Goal: Task Accomplishment & Management: Use online tool/utility

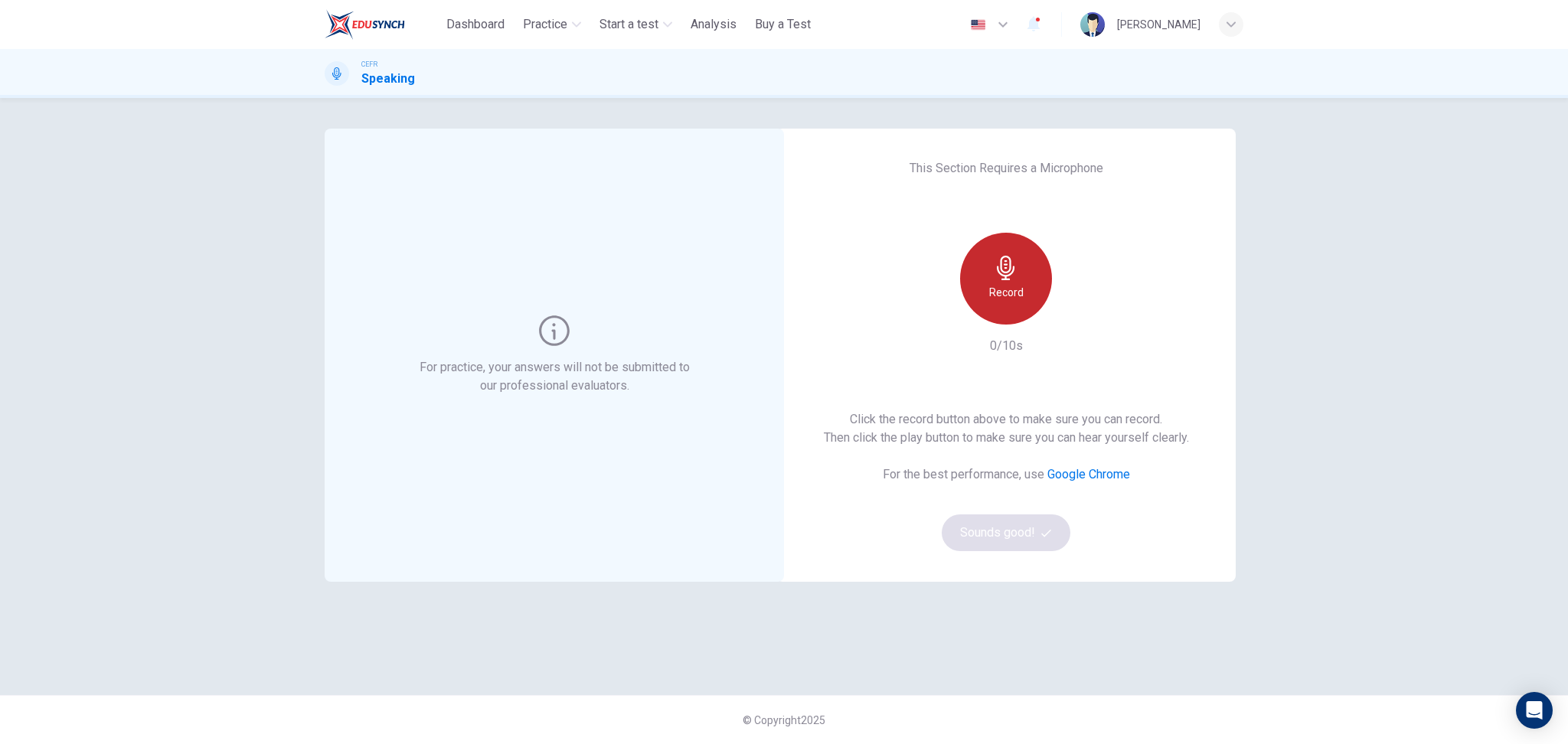
click at [1033, 282] on div "Record" at bounding box center [1006, 278] width 92 height 92
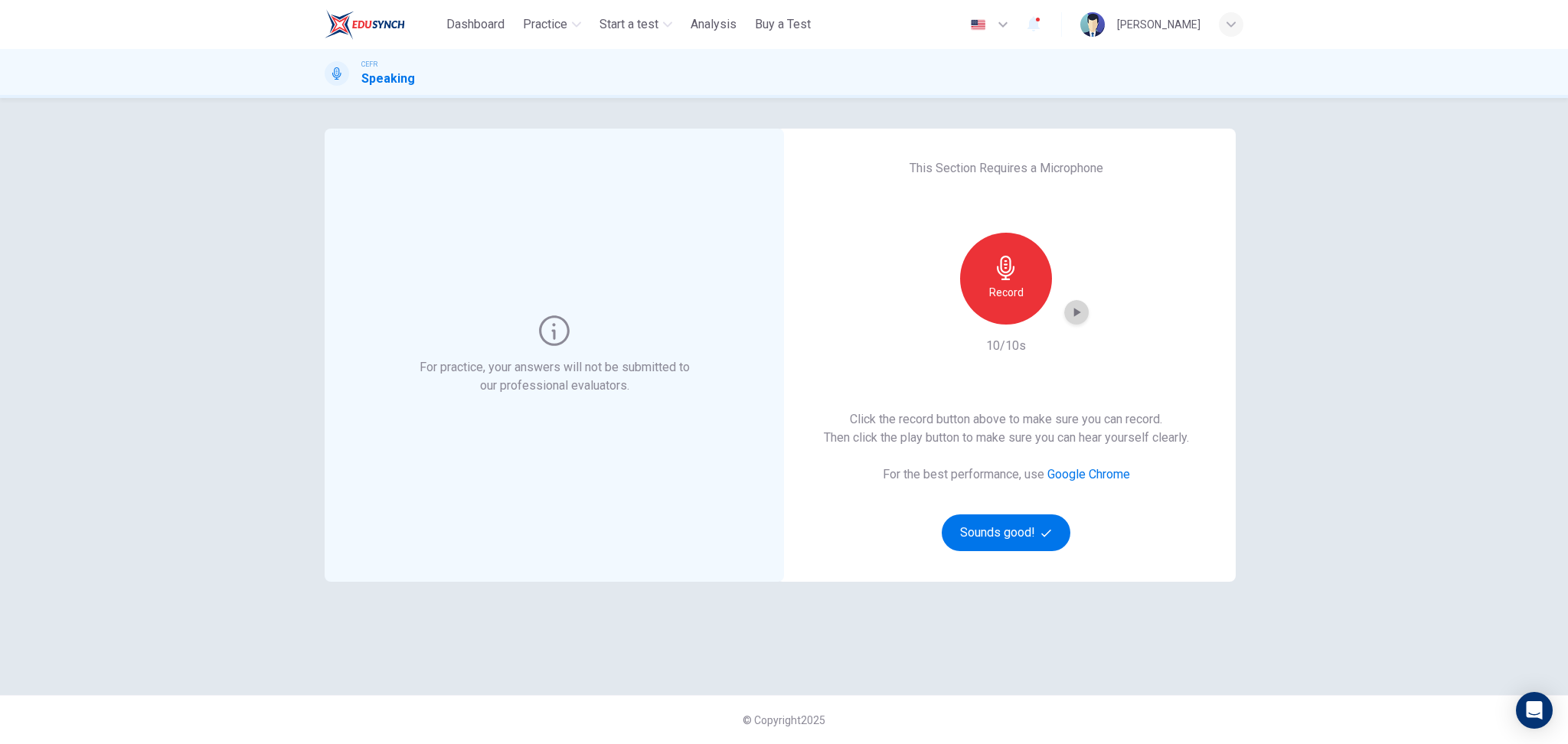
click at [1076, 316] on icon "button" at bounding box center [1076, 312] width 15 height 15
click at [1000, 295] on h6 "Record" at bounding box center [1006, 292] width 34 height 19
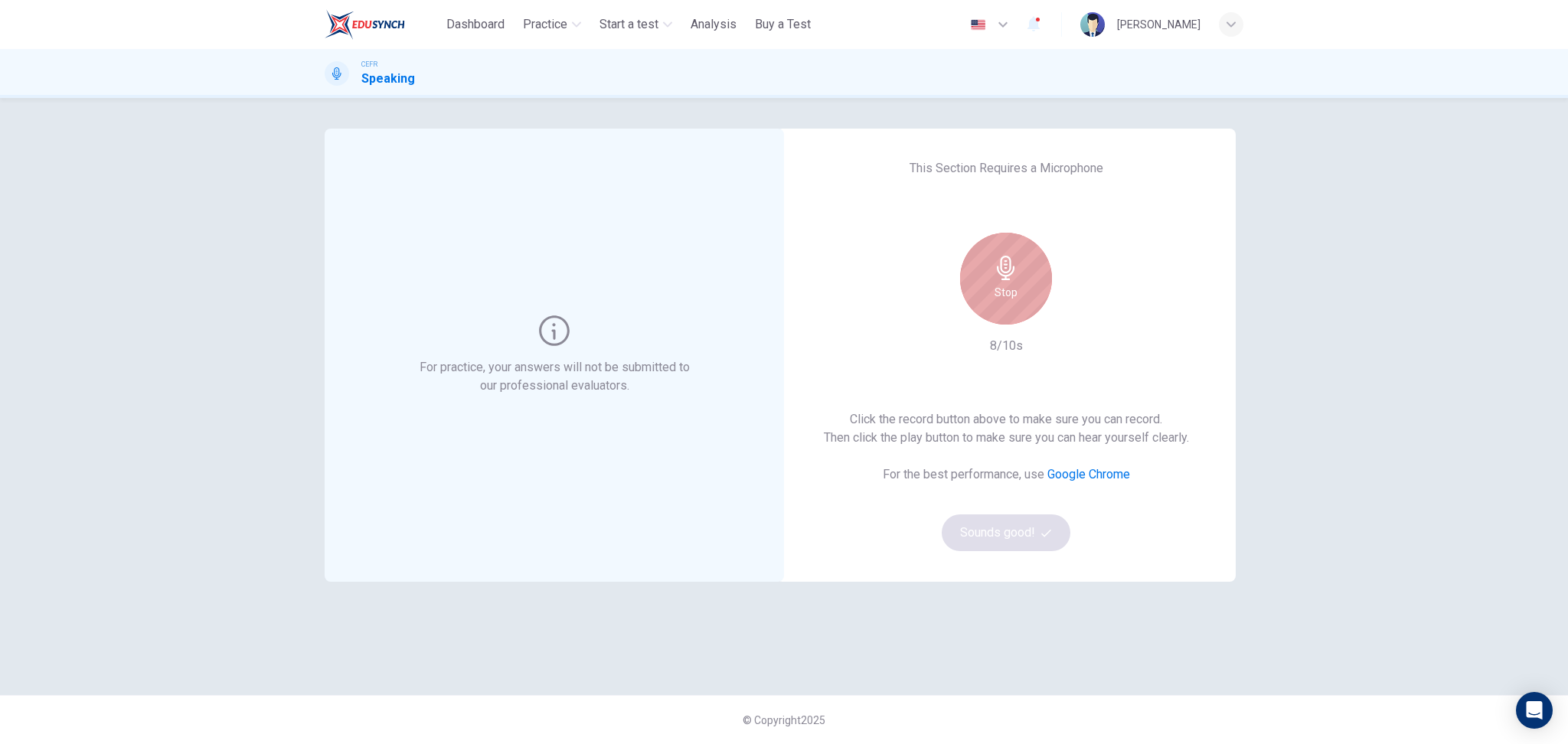
click at [1000, 295] on h6 "Stop" at bounding box center [1006, 292] width 23 height 19
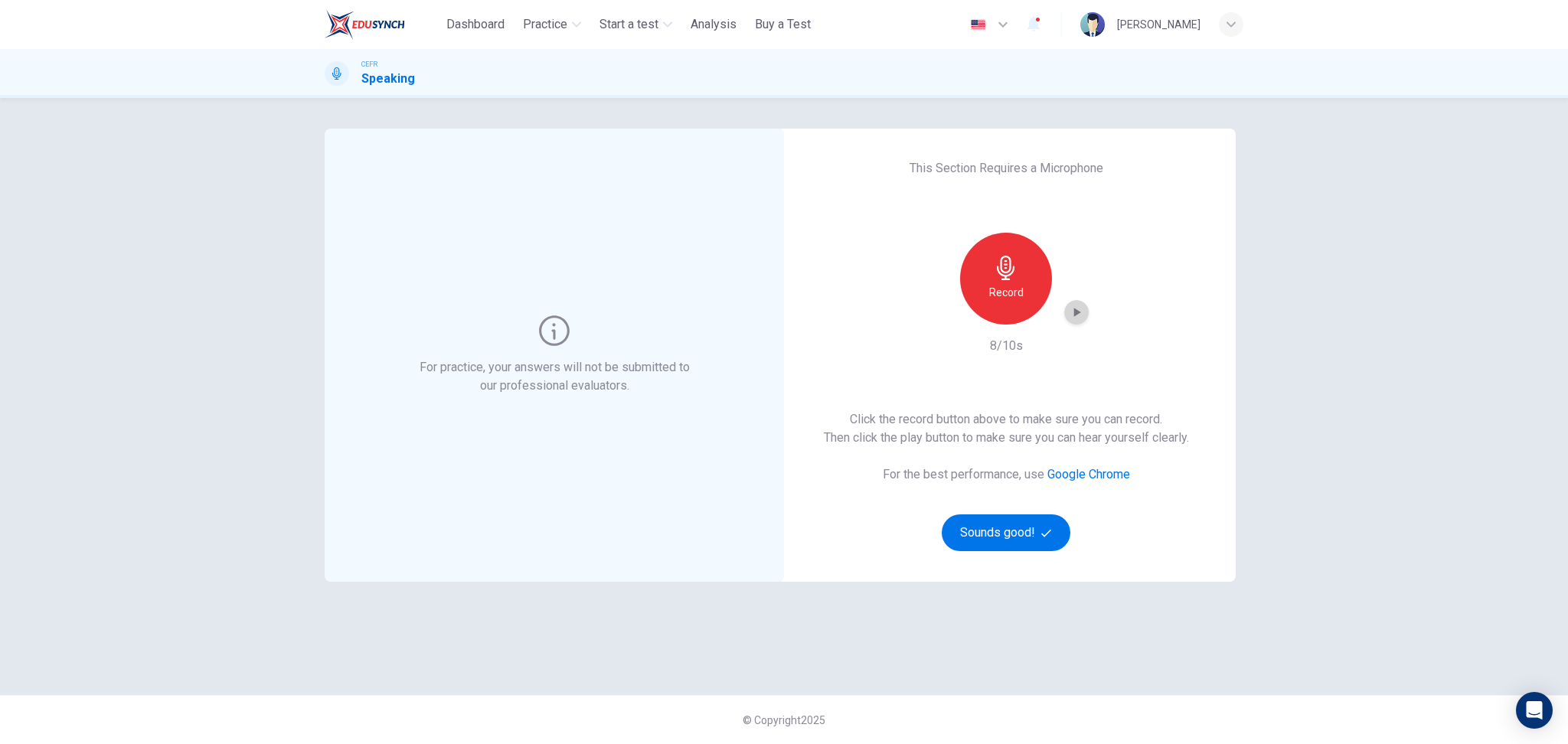
click at [1080, 310] on icon "button" at bounding box center [1076, 312] width 15 height 15
click at [1025, 293] on div "Record" at bounding box center [1006, 278] width 92 height 92
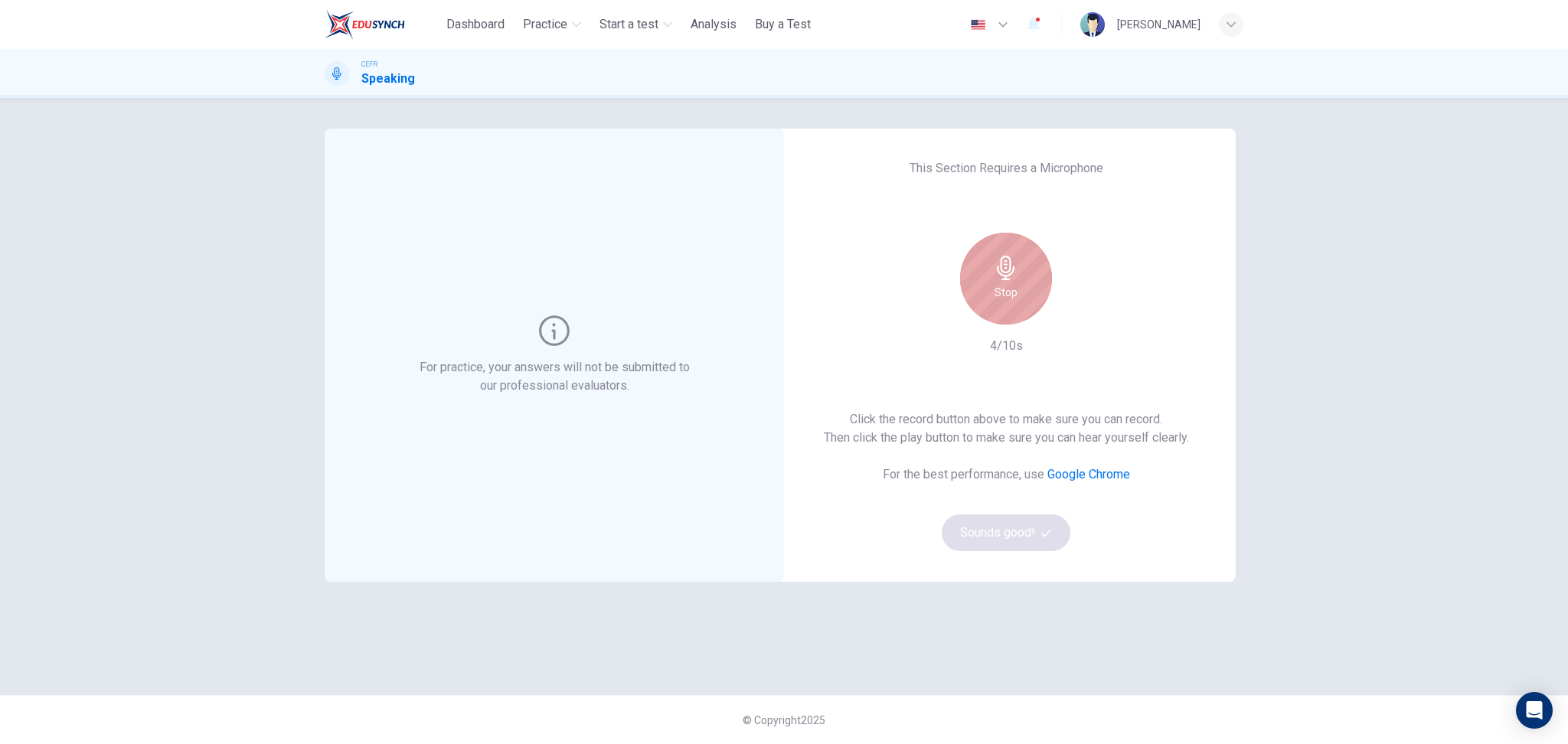
click at [1025, 293] on div "Stop" at bounding box center [1006, 278] width 92 height 92
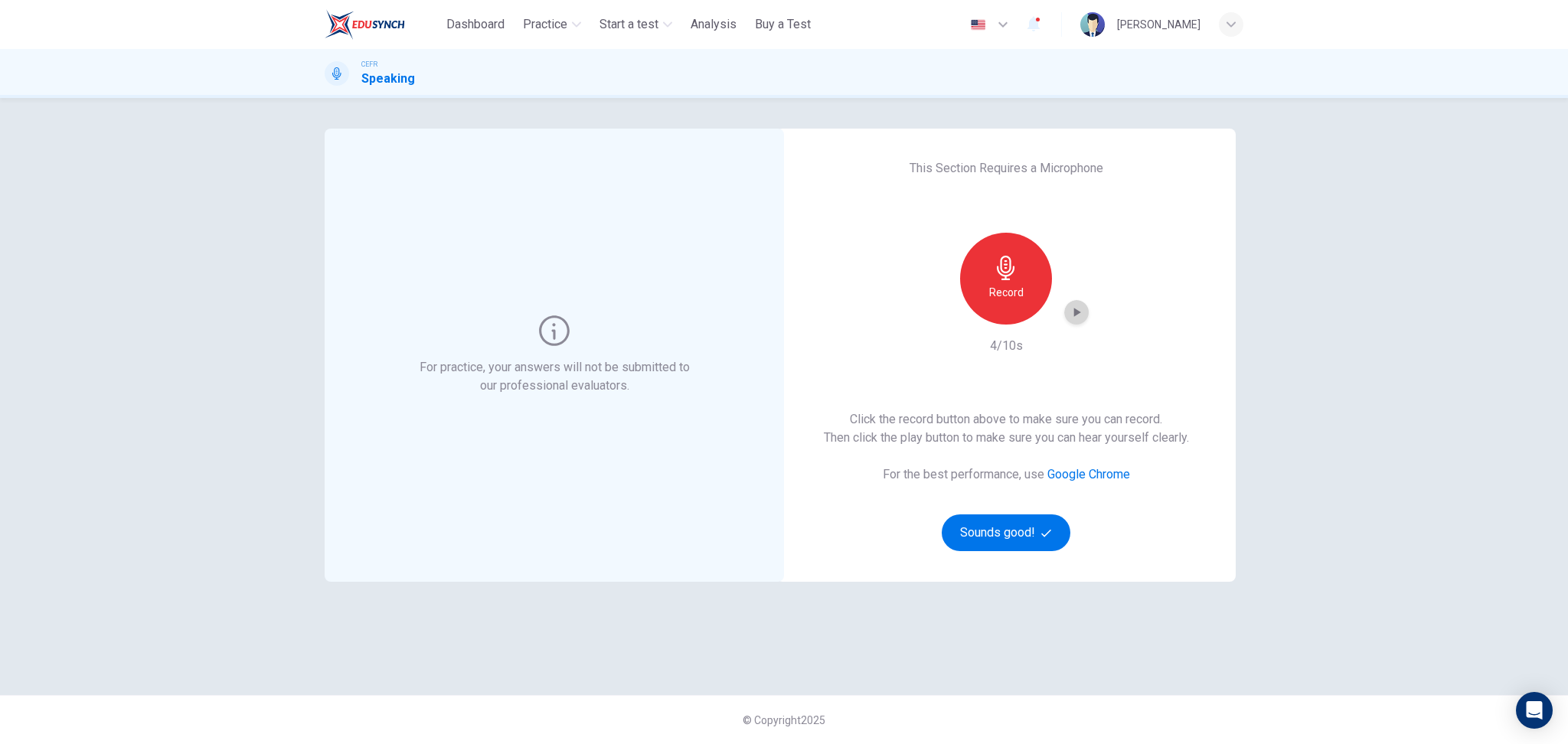
click at [1072, 312] on icon "button" at bounding box center [1076, 312] width 15 height 15
click at [982, 269] on div "Record" at bounding box center [1006, 278] width 92 height 92
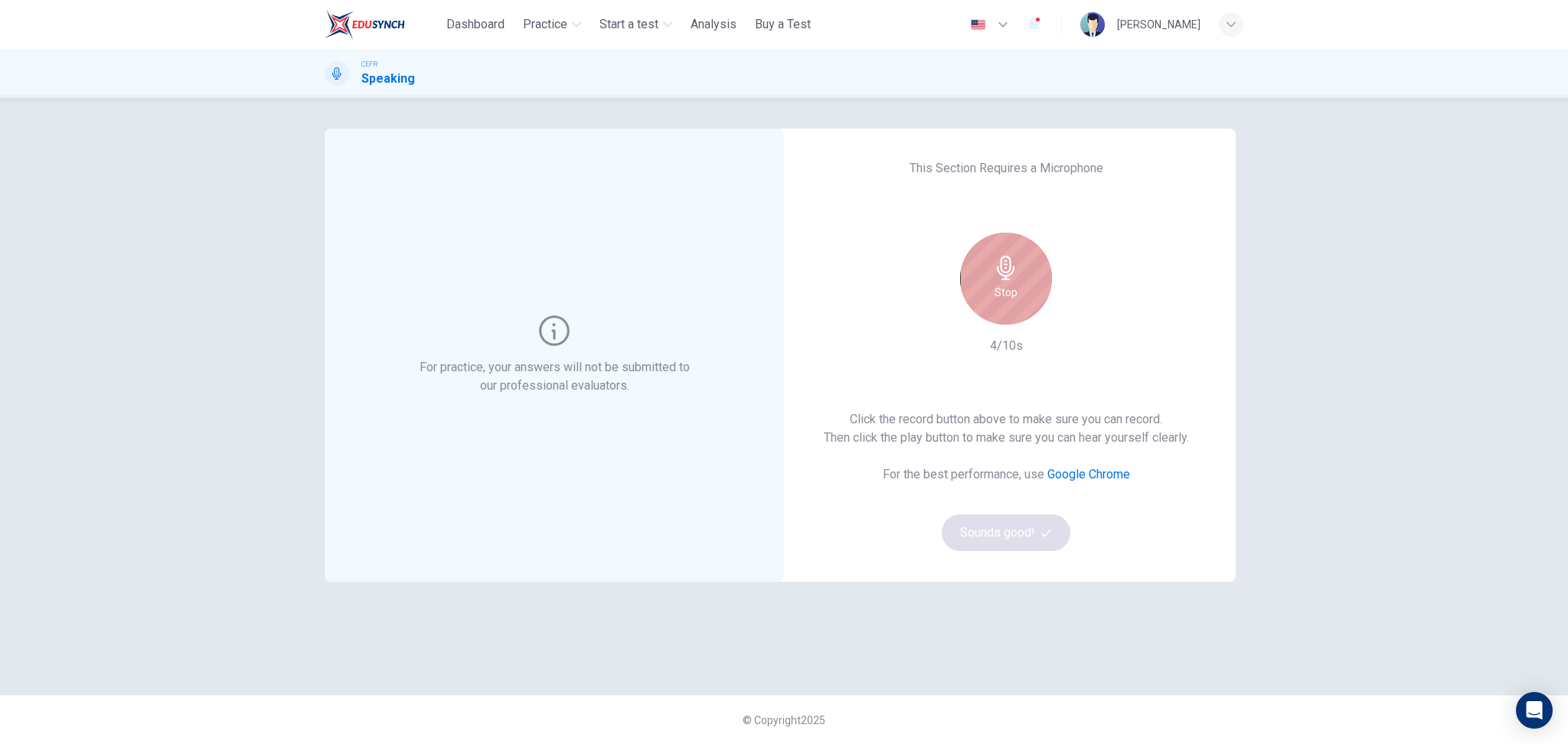
click at [1010, 287] on h6 "Stop" at bounding box center [1006, 292] width 23 height 19
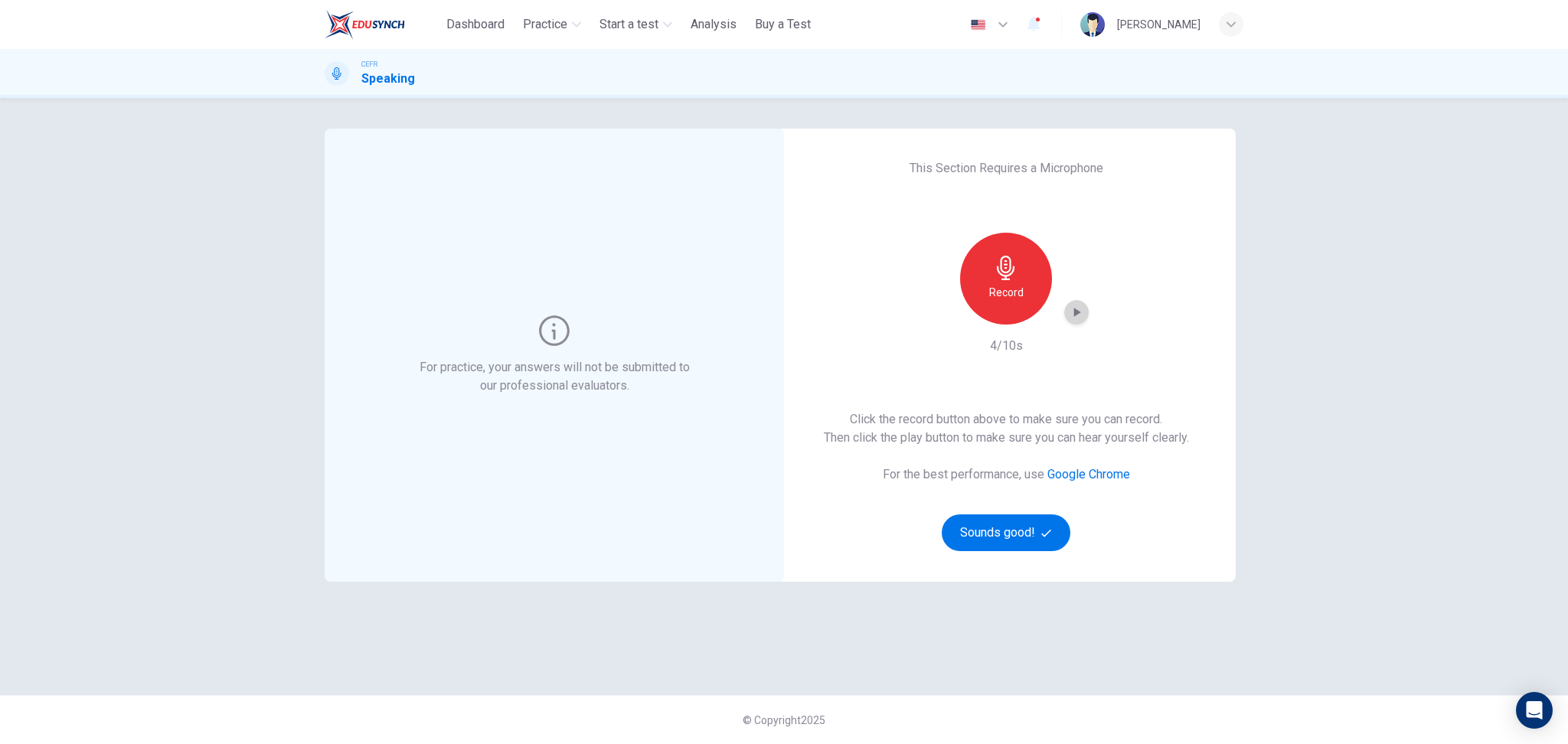
click at [1074, 316] on icon "button" at bounding box center [1077, 312] width 6 height 9
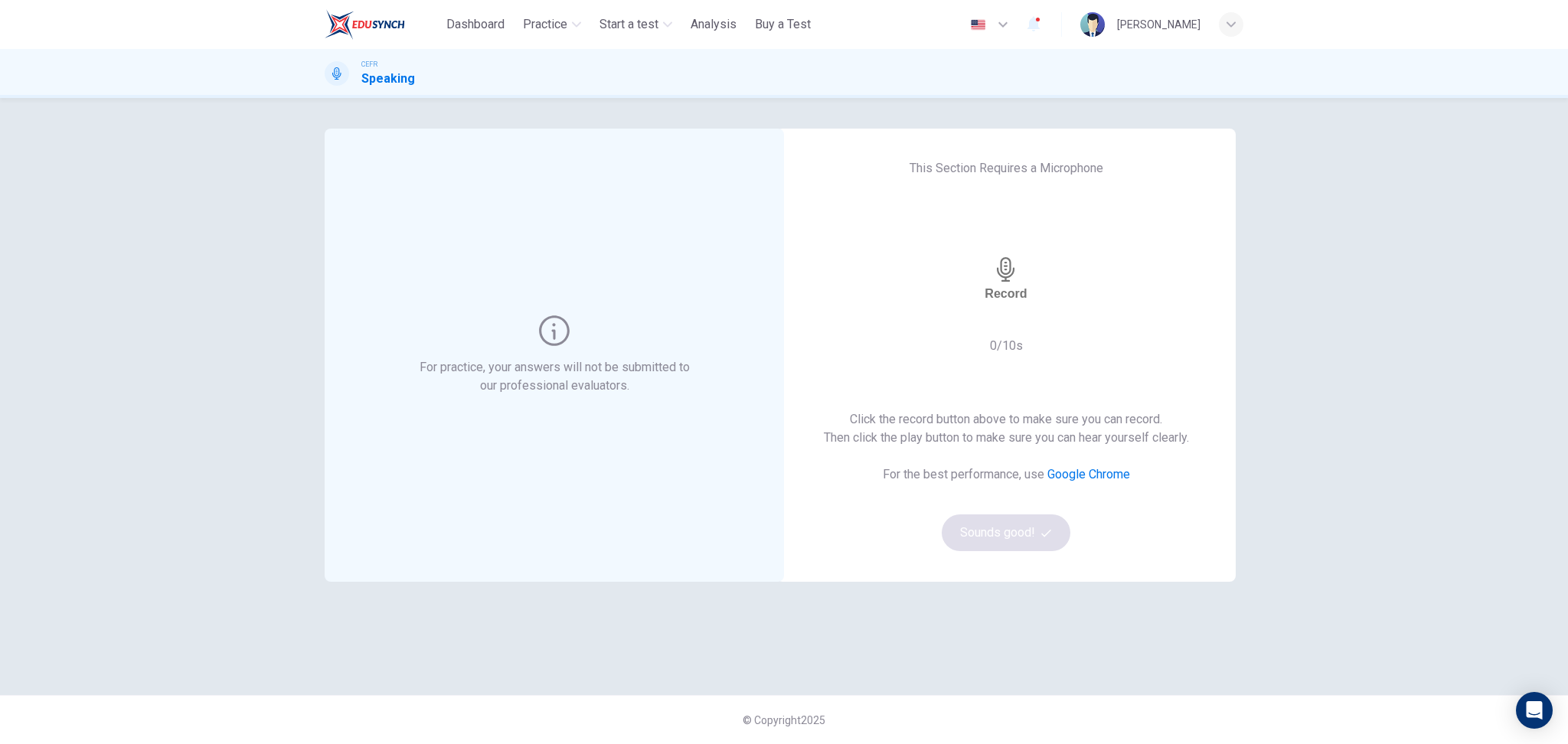
click at [1012, 289] on h6 "Record" at bounding box center [1006, 294] width 42 height 15
click at [1012, 335] on h6 "Stop" at bounding box center [1006, 342] width 28 height 15
click at [1065, 325] on icon "button" at bounding box center [1061, 329] width 8 height 11
click at [980, 531] on button "Sounds good!" at bounding box center [1006, 532] width 129 height 37
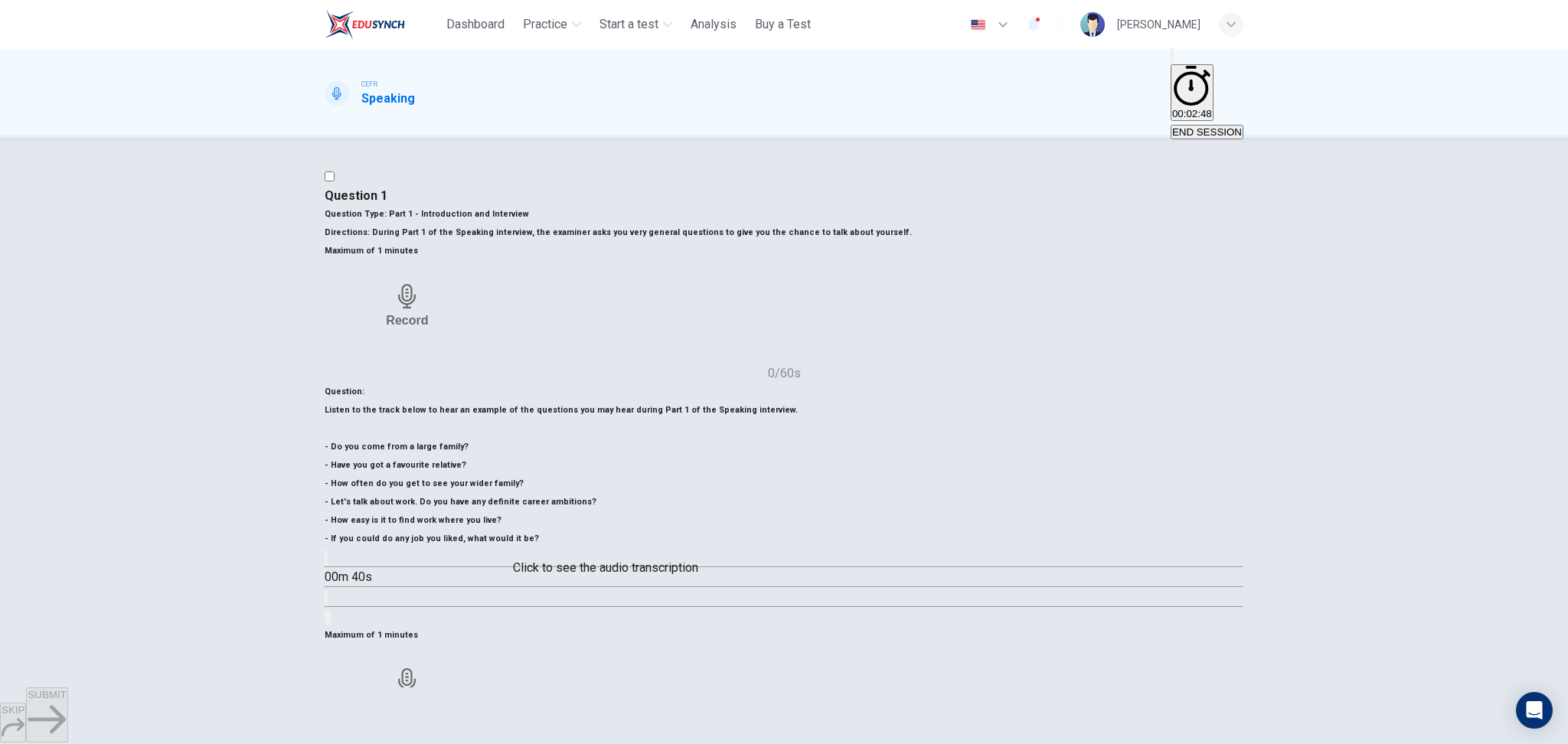
click at [343, 601] on icon "Click to see the audio transcription" at bounding box center [334, 610] width 17 height 19
click at [586, 743] on div at bounding box center [784, 744] width 1568 height 0
click at [326, 561] on icon "button" at bounding box center [326, 561] width 0 height 0
type input "*"
click at [326, 561] on icon "button" at bounding box center [326, 561] width 0 height 0
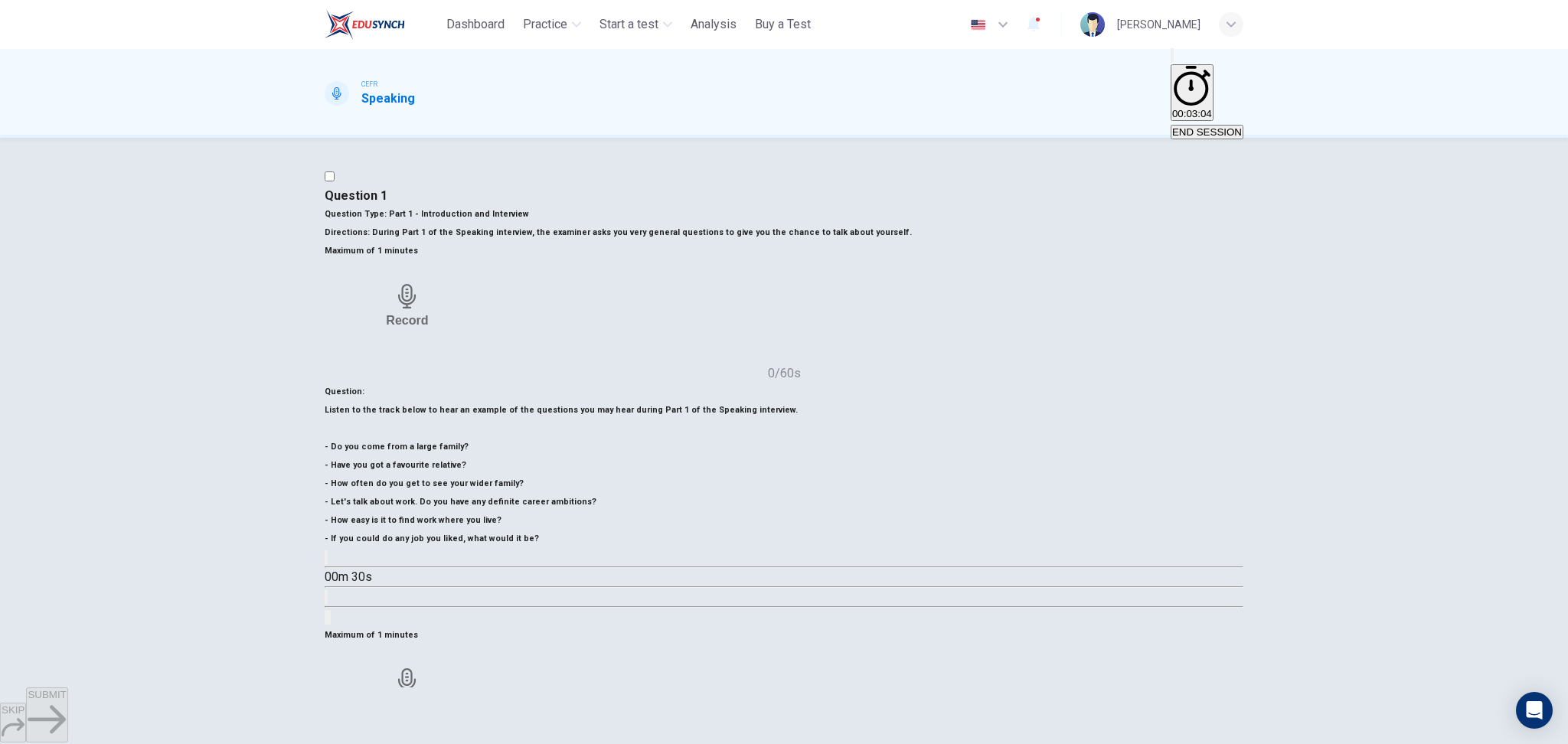
click at [326, 561] on icon "button" at bounding box center [326, 561] width 0 height 0
type input "*"
click at [428, 669] on div "Record" at bounding box center [407, 690] width 42 height 44
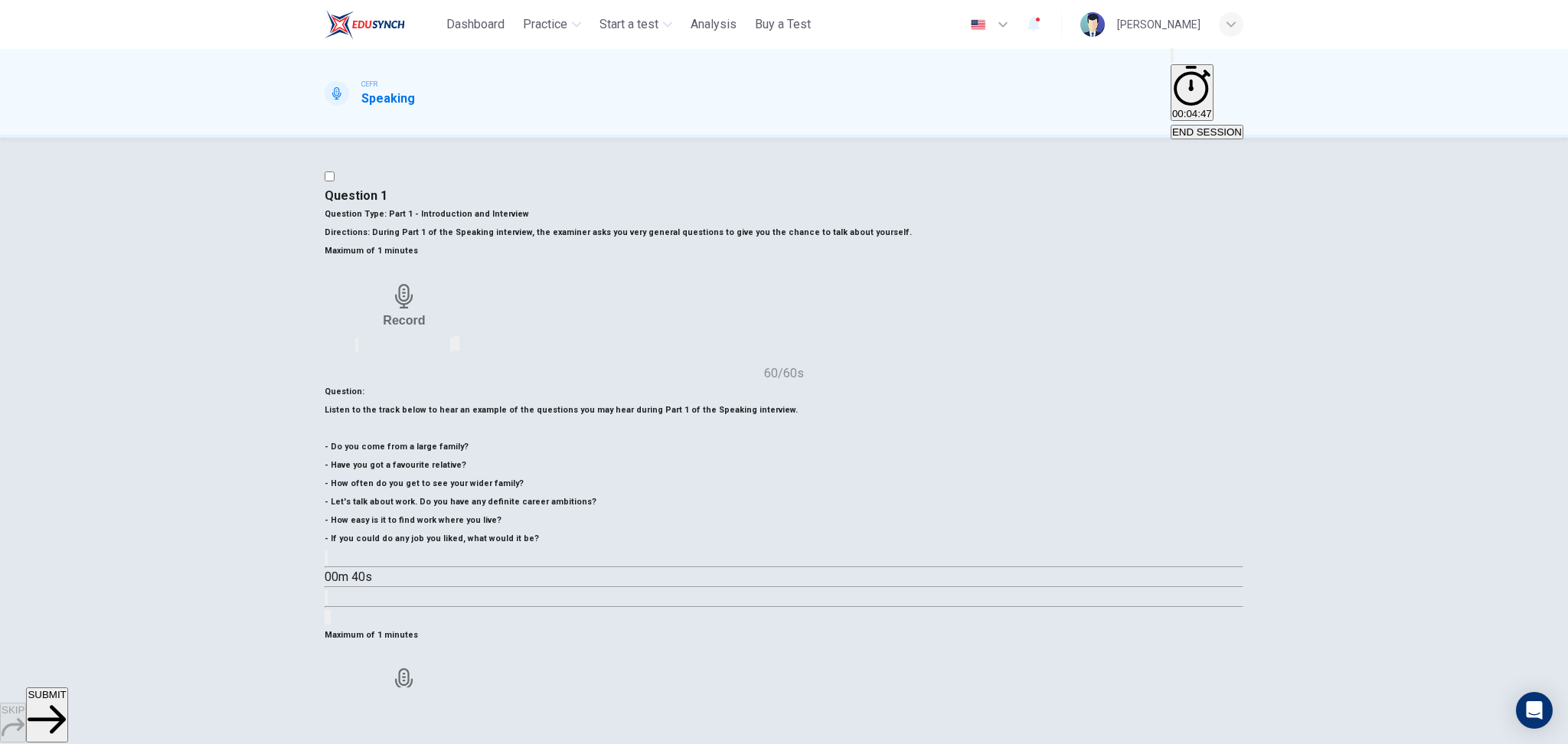
click at [466, 737] on icon "button" at bounding box center [462, 742] width 8 height 11
click at [66, 701] on span "SUBMIT" at bounding box center [46, 695] width 38 height 11
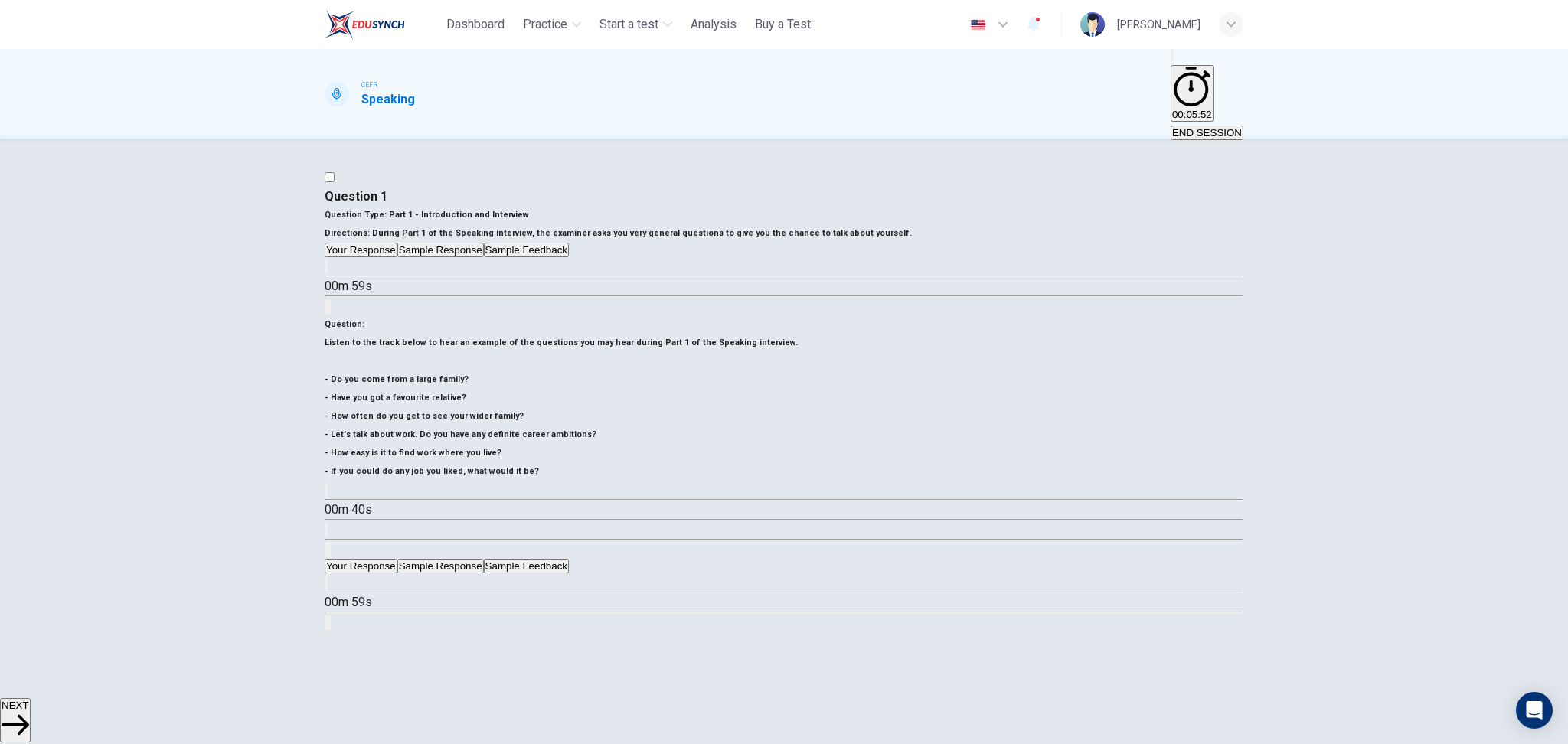
click at [569, 559] on button "Sample Feedback" at bounding box center [526, 566] width 85 height 15
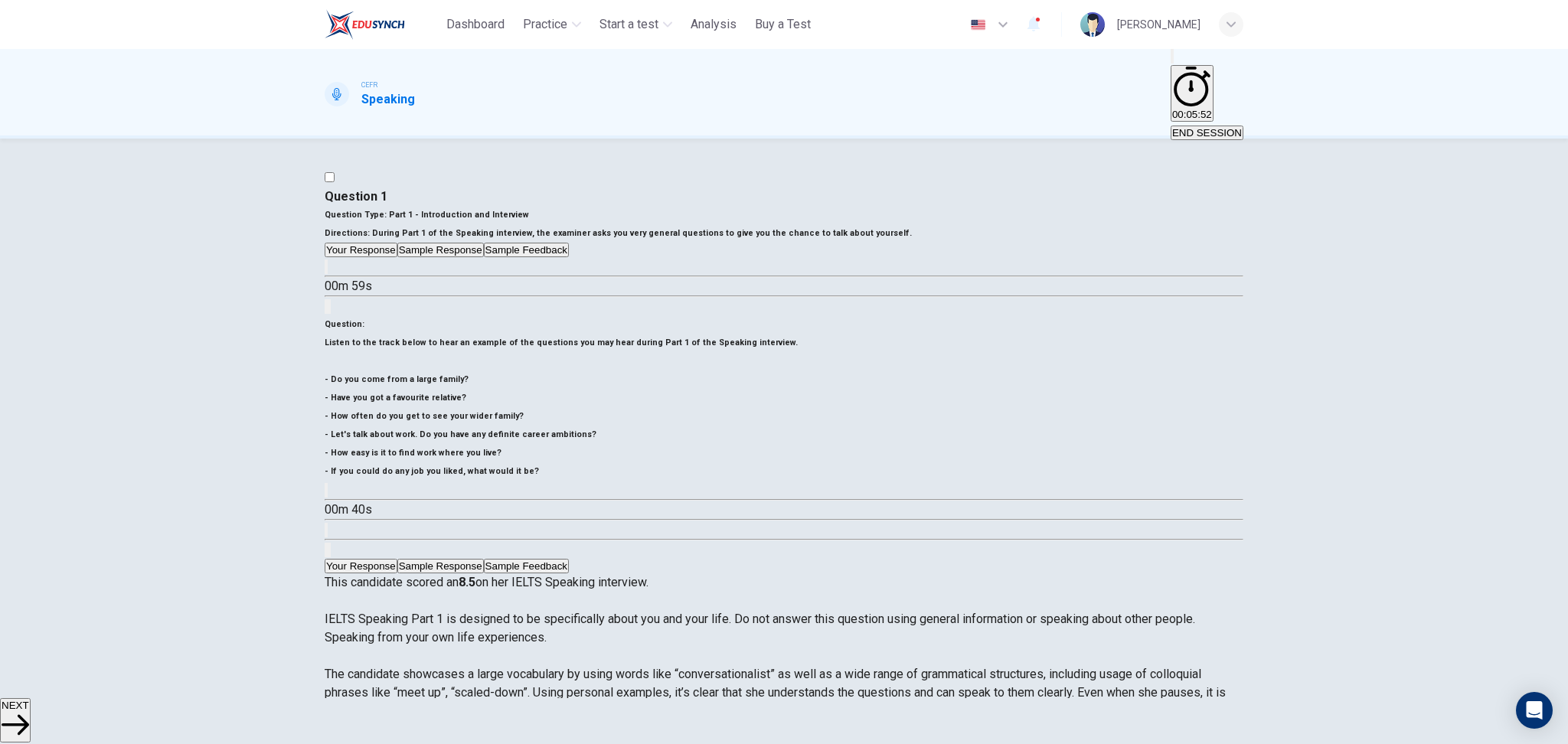
click at [484, 559] on button "Sample Response" at bounding box center [440, 566] width 87 height 15
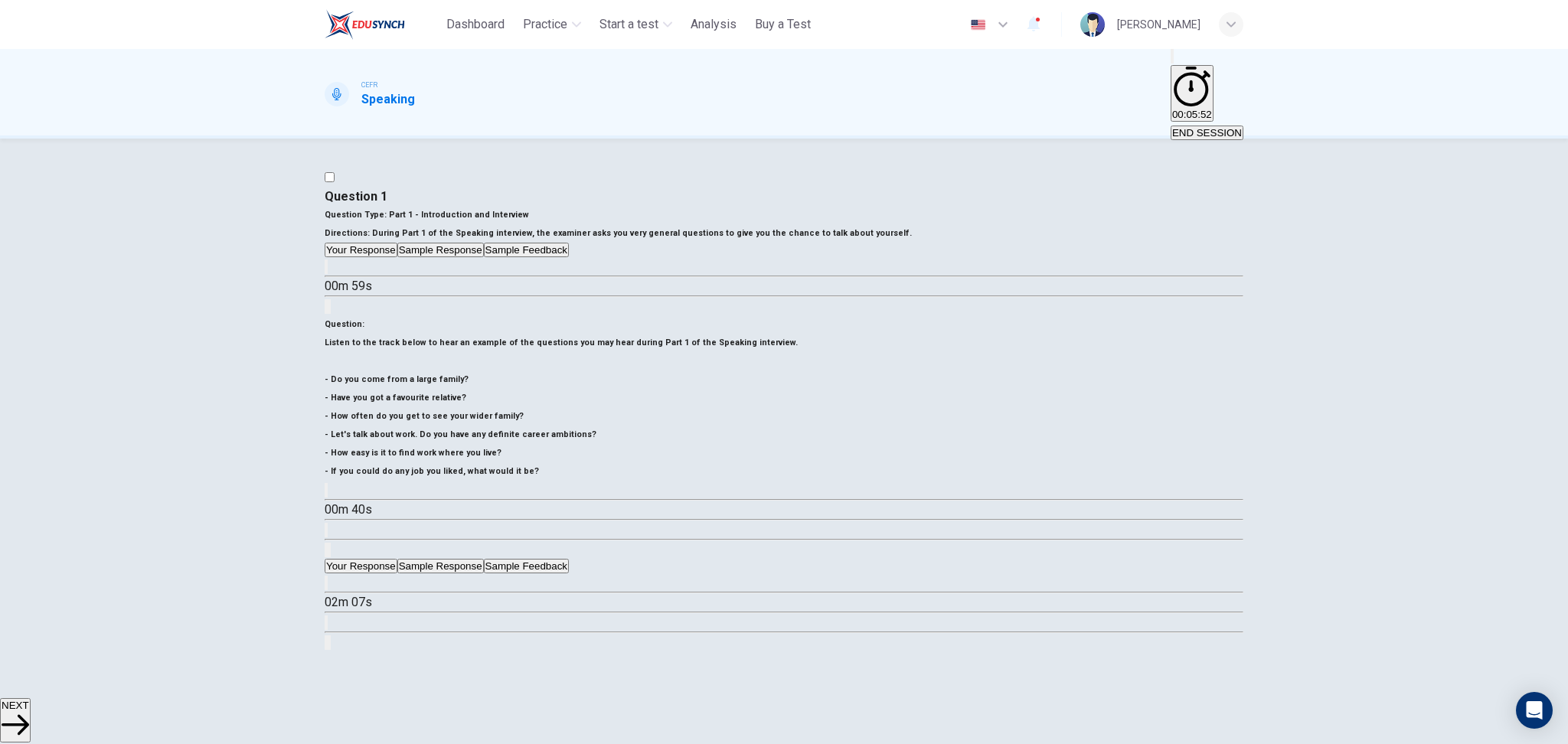
click at [397, 559] on button "Your Response" at bounding box center [361, 566] width 73 height 15
click at [484, 559] on button "Sample Response" at bounding box center [440, 566] width 87 height 15
click at [326, 587] on icon "button" at bounding box center [326, 587] width 0 height 0
click at [342, 589] on icon "button" at bounding box center [336, 596] width 13 height 14
click at [343, 626] on icon "Click to see the audio transcription" at bounding box center [334, 635] width 17 height 19
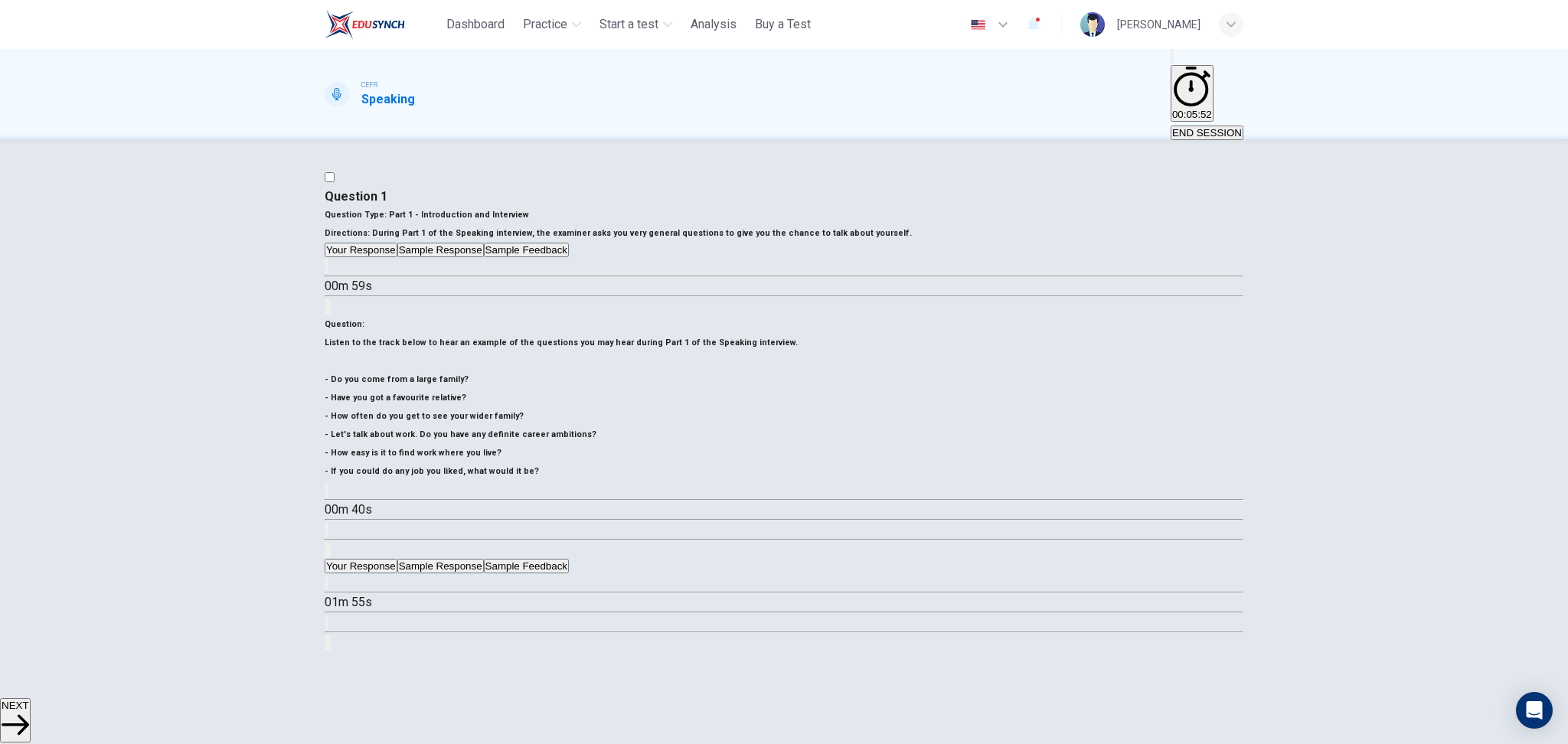
click at [334, 743] on div at bounding box center [784, 744] width 1568 height 0
type input "*"
